Goal: Information Seeking & Learning: Find specific fact

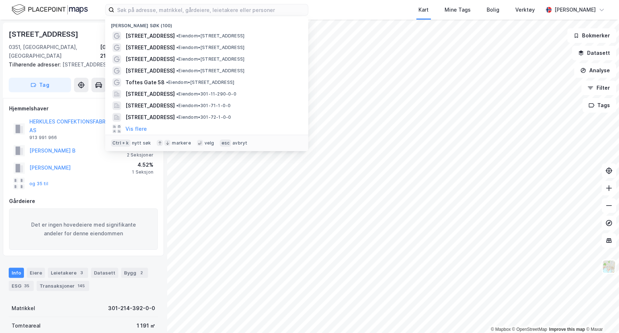
click at [223, 4] on input at bounding box center [211, 9] width 194 height 11
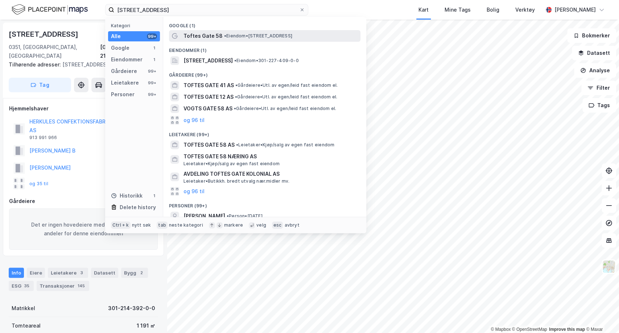
type input "[STREET_ADDRESS]"
click at [218, 35] on span "Toftes Gate 58" at bounding box center [203, 36] width 39 height 9
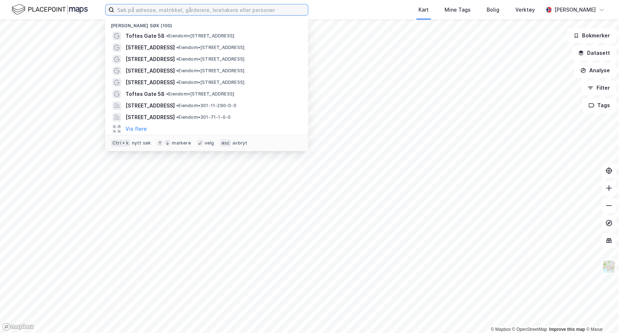
click at [146, 15] on input at bounding box center [211, 9] width 194 height 11
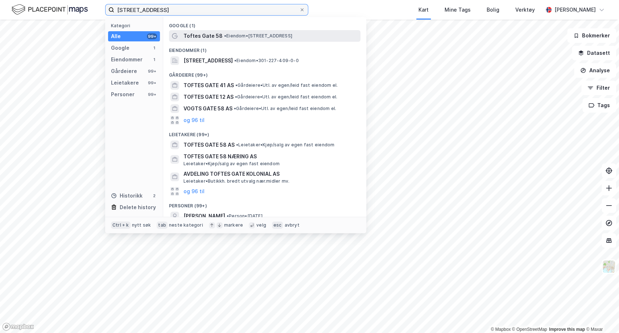
type input "[STREET_ADDRESS]"
click at [202, 36] on span "Toftes Gate 58" at bounding box center [203, 36] width 39 height 9
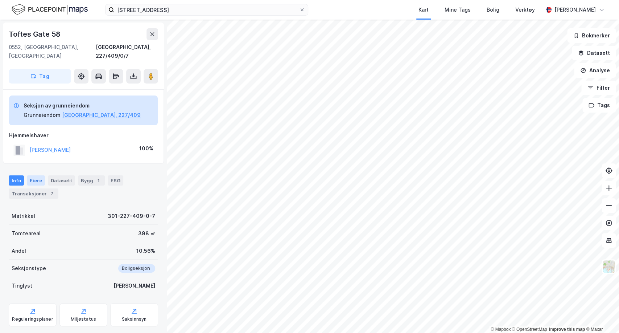
click at [36, 175] on div "Eiere" at bounding box center [36, 180] width 18 height 10
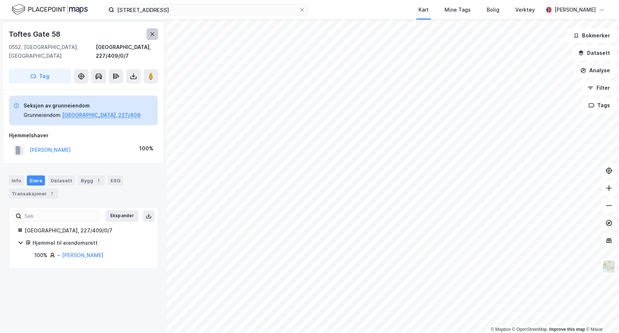
click at [152, 33] on icon at bounding box center [152, 34] width 6 height 6
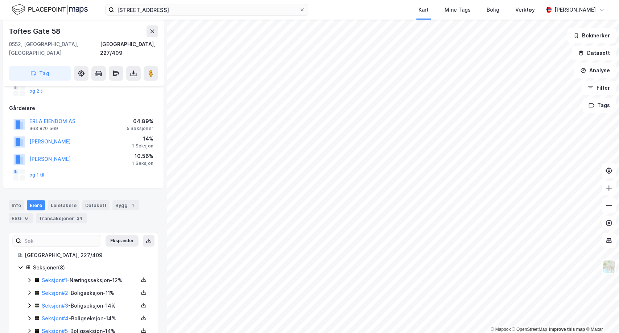
scroll to position [77, 0]
click at [0, 0] on button "og 1 til" at bounding box center [0, 0] width 0 height 0
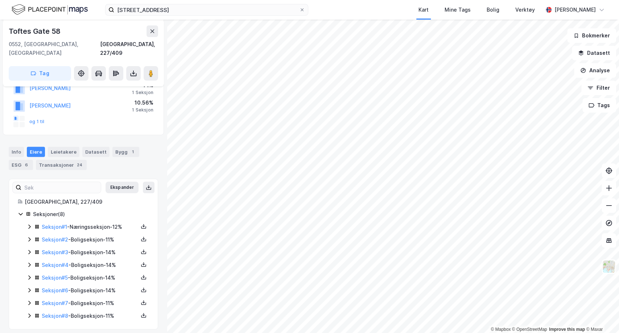
scroll to position [128, 0]
click at [141, 223] on icon at bounding box center [144, 226] width 6 height 6
click at [28, 224] on icon at bounding box center [29, 227] width 6 height 6
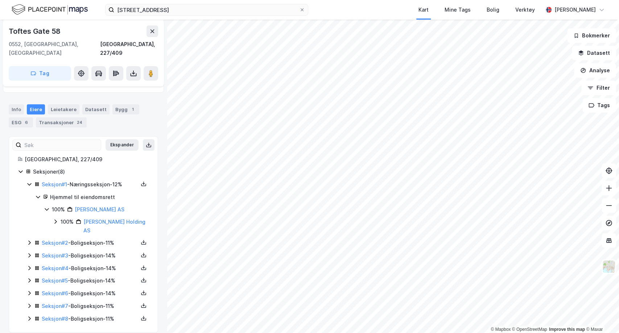
scroll to position [174, 0]
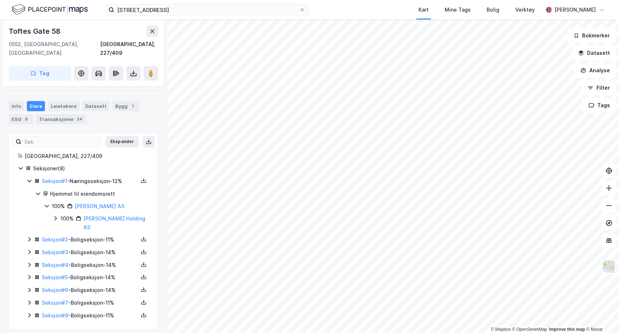
click at [30, 237] on icon at bounding box center [29, 239] width 2 height 4
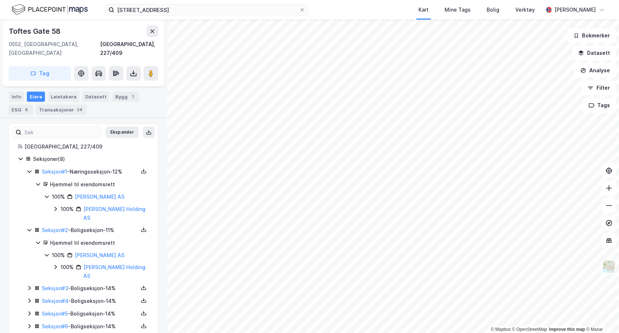
scroll to position [221, 0]
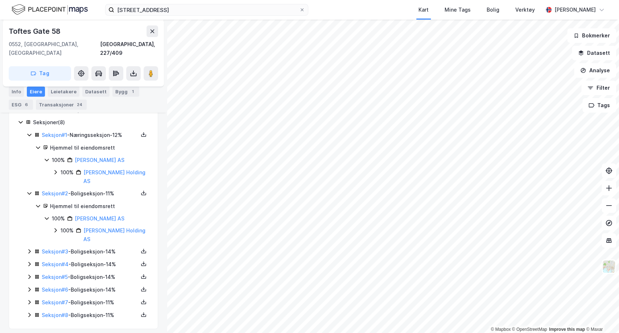
click at [29, 248] on div "Seksjon # 3 - Boligseksjon - 14%" at bounding box center [87, 251] width 123 height 9
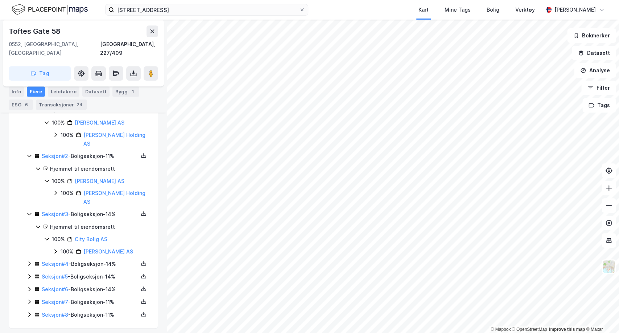
scroll to position [258, 0]
click at [29, 261] on div "Seksjon # 4 - Boligseksjon - 14%" at bounding box center [87, 264] width 123 height 9
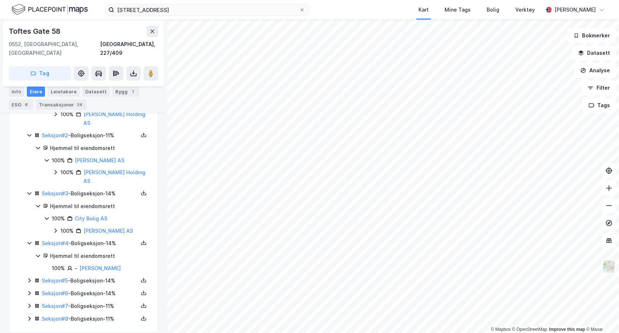
scroll to position [283, 0]
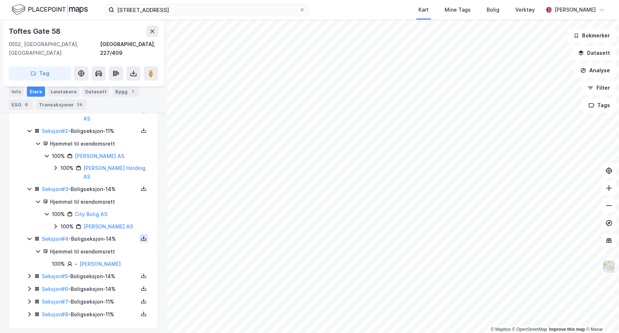
click at [141, 235] on icon at bounding box center [144, 238] width 6 height 6
click at [102, 213] on div "Grunnbok" at bounding box center [100, 216] width 24 height 9
